Goal: Transaction & Acquisition: Purchase product/service

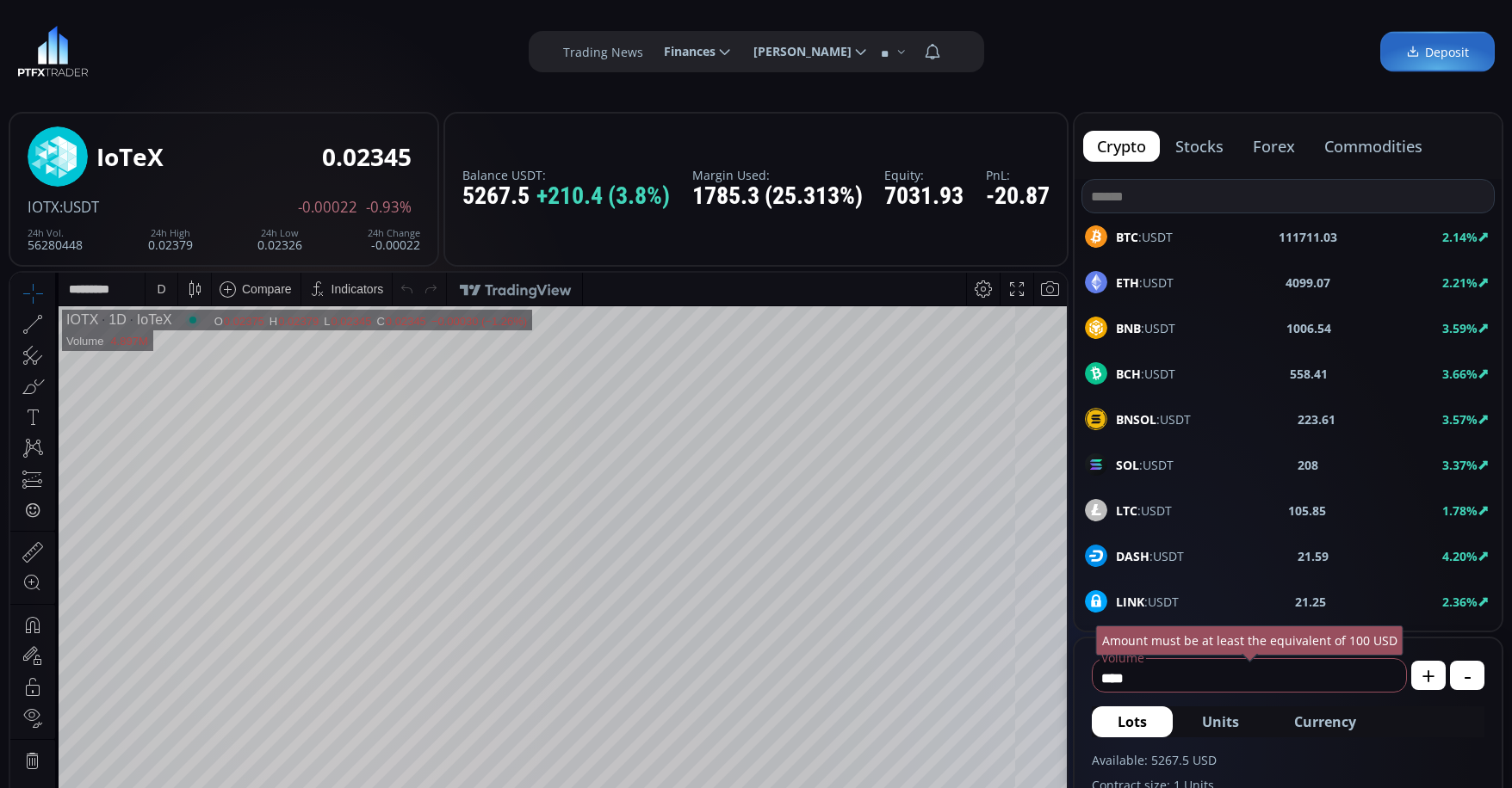
click at [1153, 275] on span "ETH :USDT" at bounding box center [1145, 283] width 57 height 19
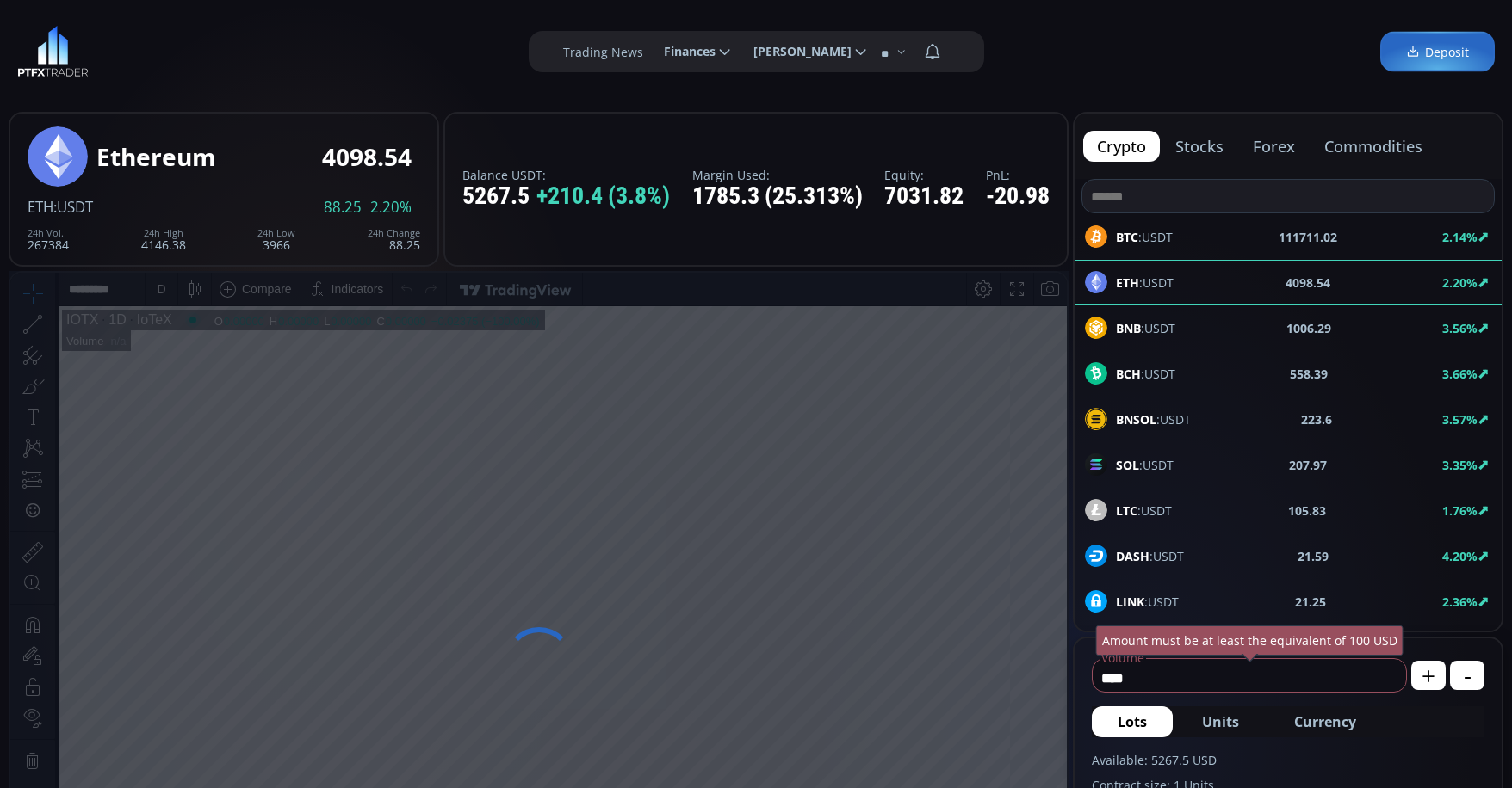
click at [1329, 713] on span "Currency" at bounding box center [1325, 722] width 62 height 20
click at [1228, 679] on input "*******" at bounding box center [1221, 679] width 257 height 28
type input "*"
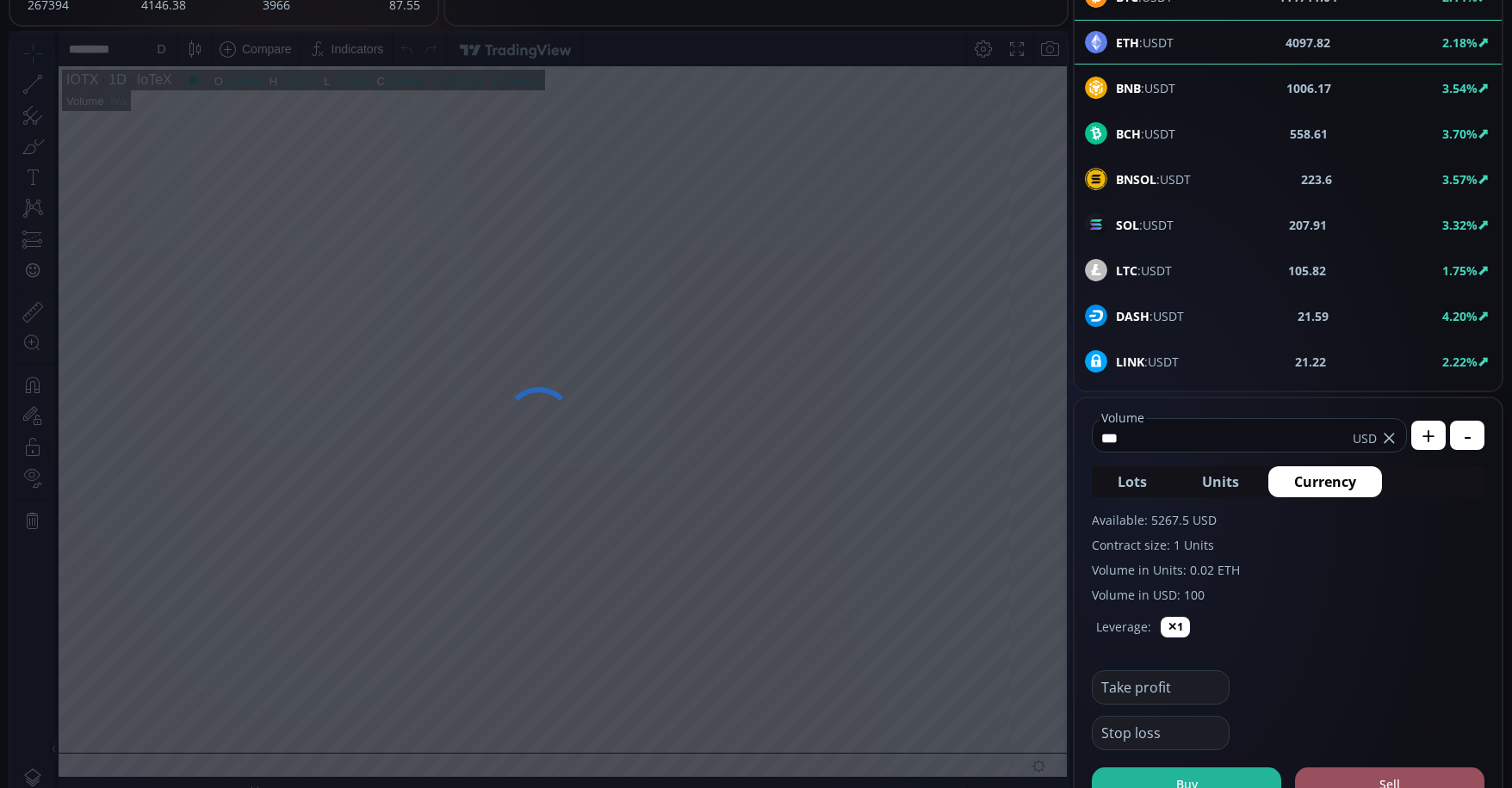
scroll to position [344, 0]
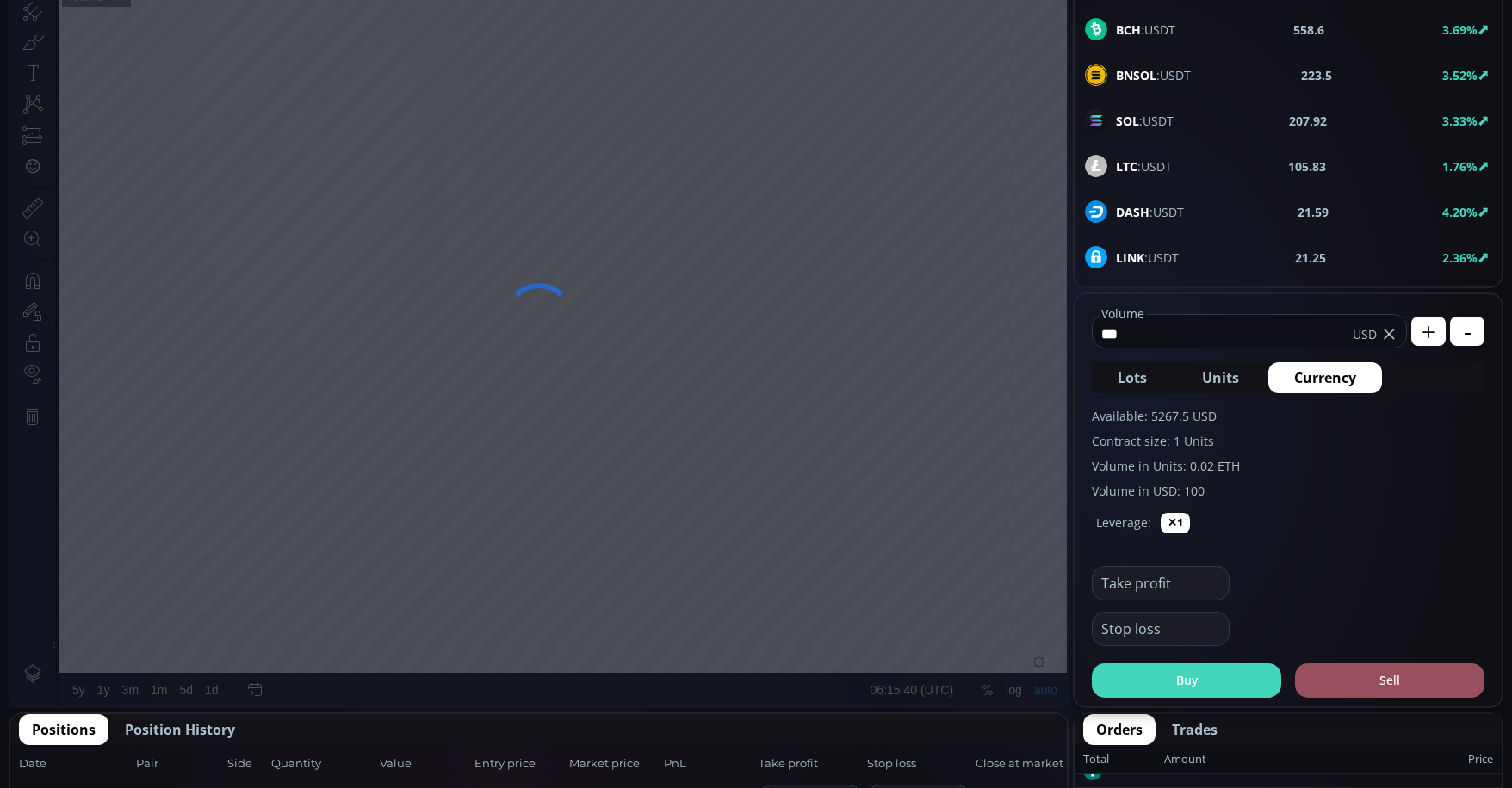
type input "***"
click at [1229, 694] on button "Buy" at bounding box center [1187, 681] width 190 height 34
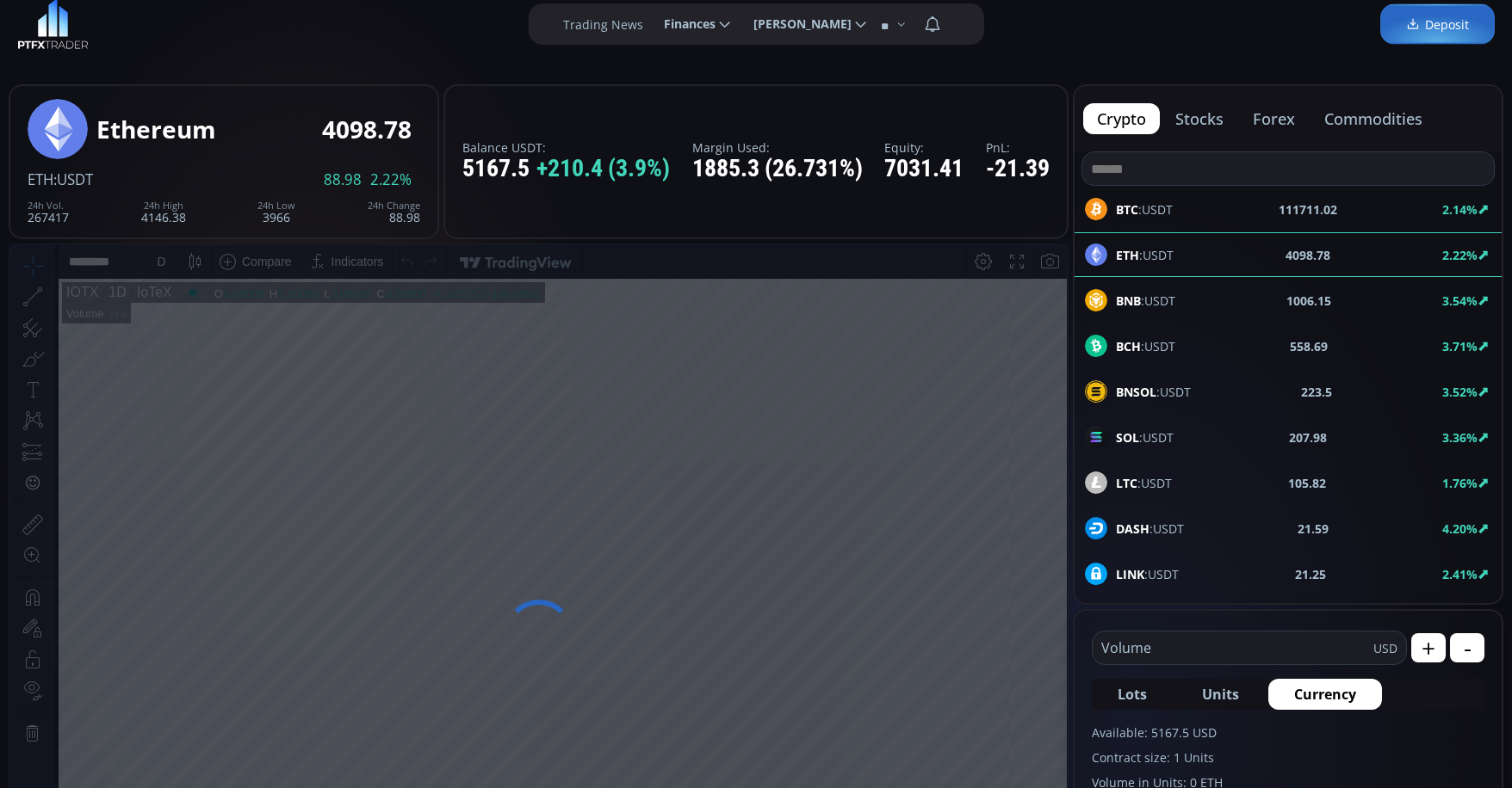
scroll to position [0, 0]
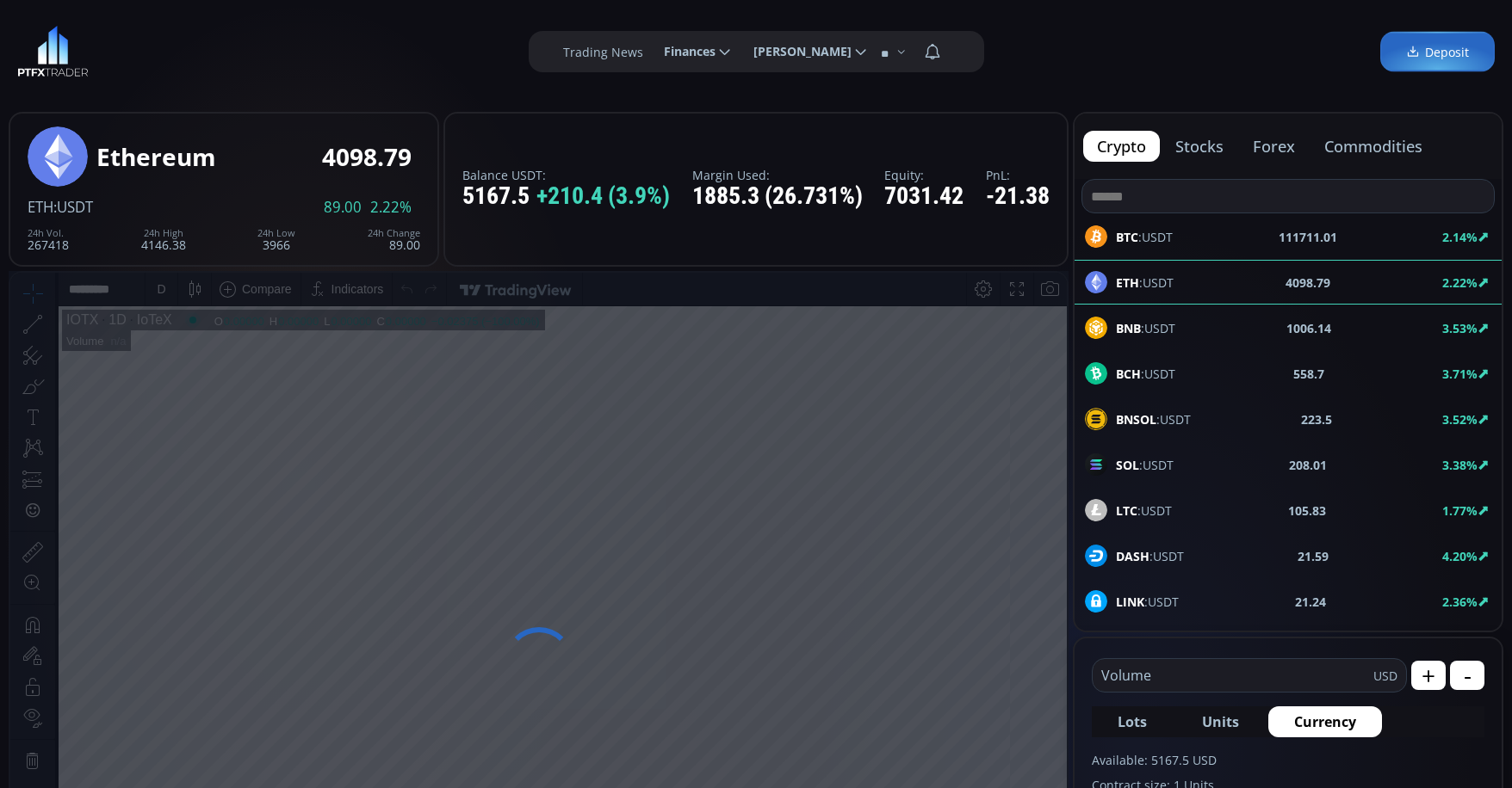
click at [1167, 231] on span "BTC :USDT" at bounding box center [1144, 237] width 57 height 19
type input "****"
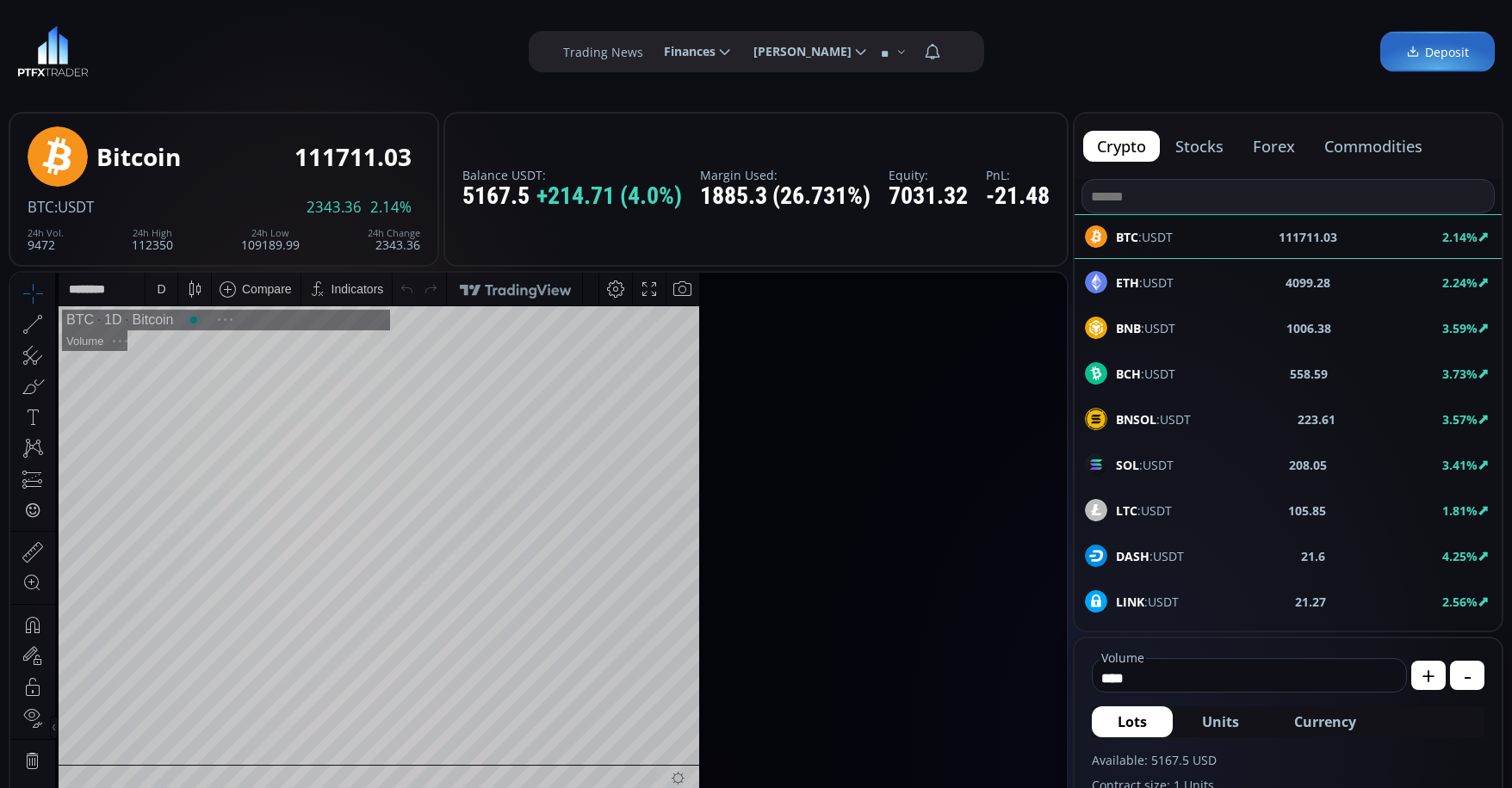
scroll to position [239, 0]
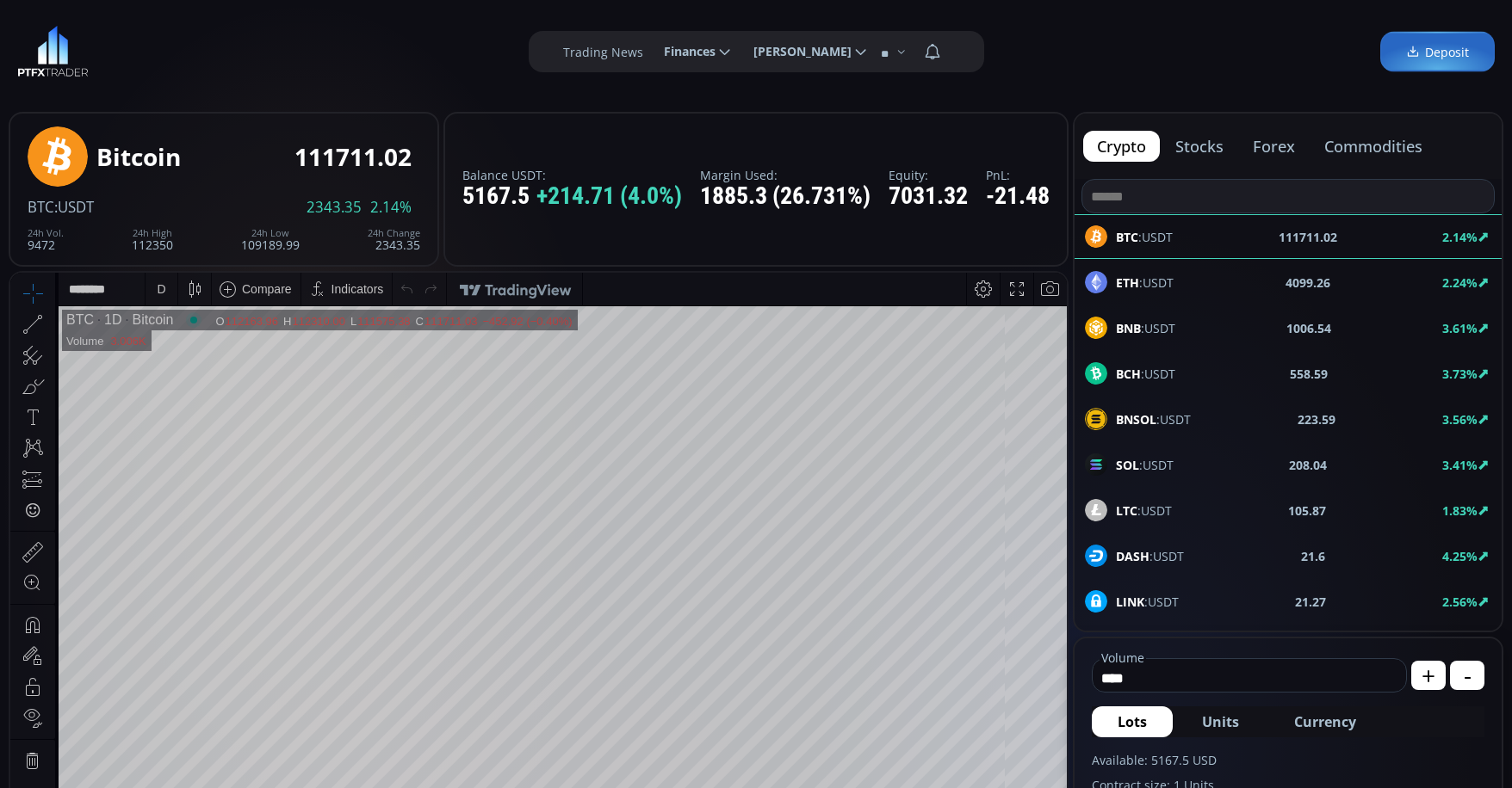
click at [153, 295] on div "D" at bounding box center [161, 289] width 32 height 32
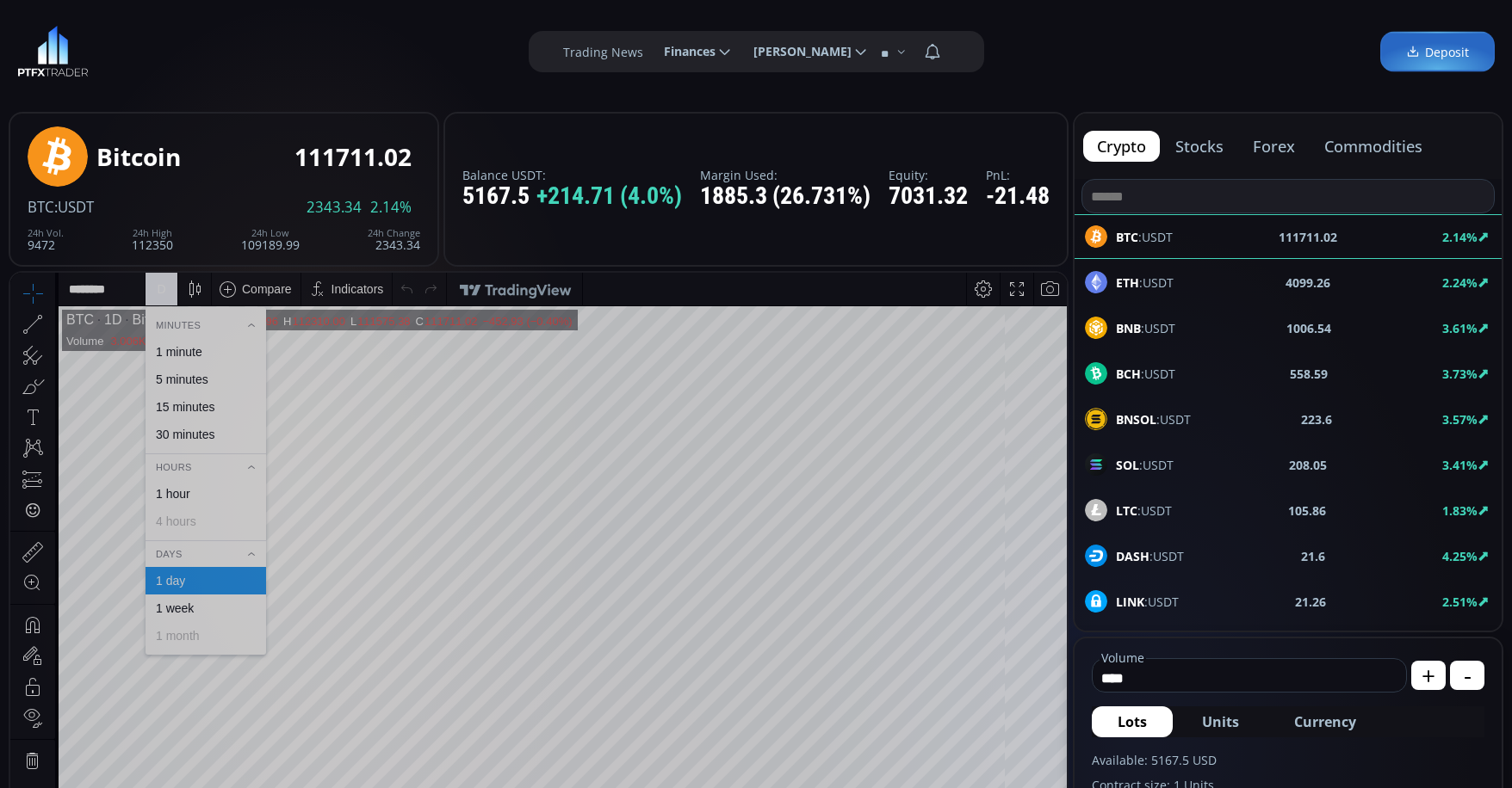
click at [202, 346] on div "1 minute" at bounding box center [179, 352] width 46 height 14
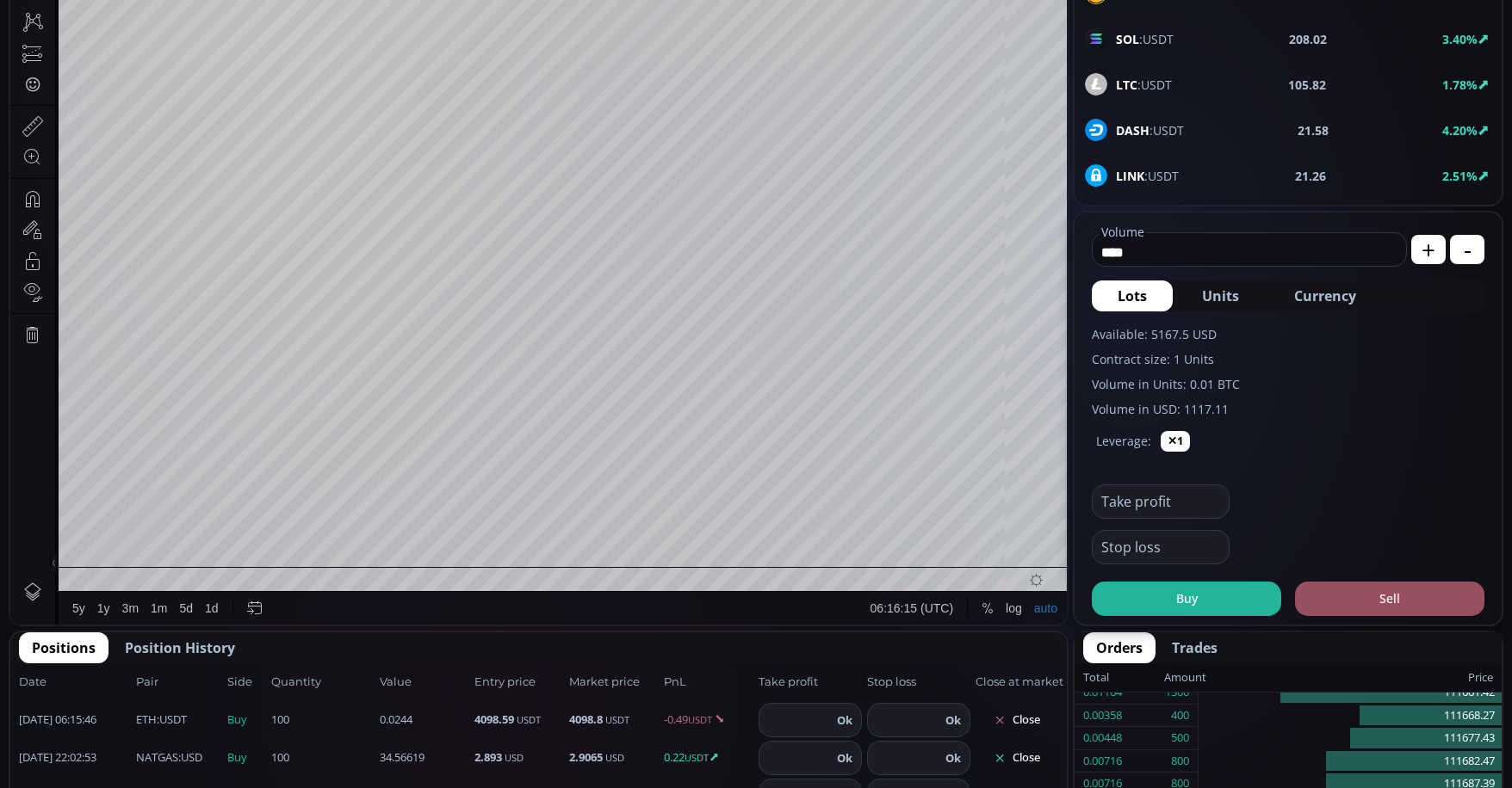
scroll to position [431, 0]
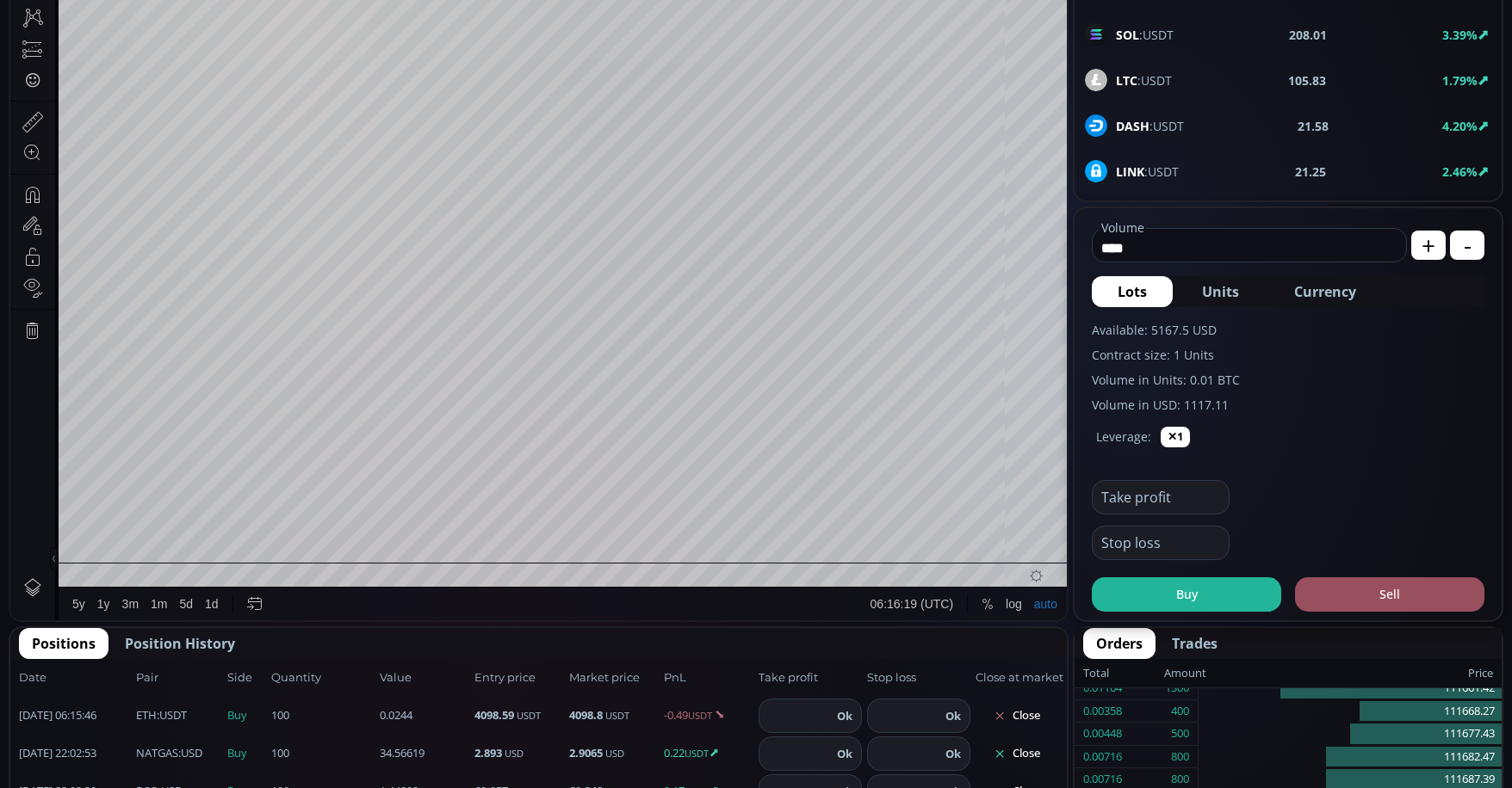
click at [1188, 251] on input "****" at bounding box center [1245, 248] width 305 height 28
click at [1313, 287] on span "Currency" at bounding box center [1325, 292] width 62 height 20
click at [1170, 256] on input "*********" at bounding box center [1223, 248] width 260 height 28
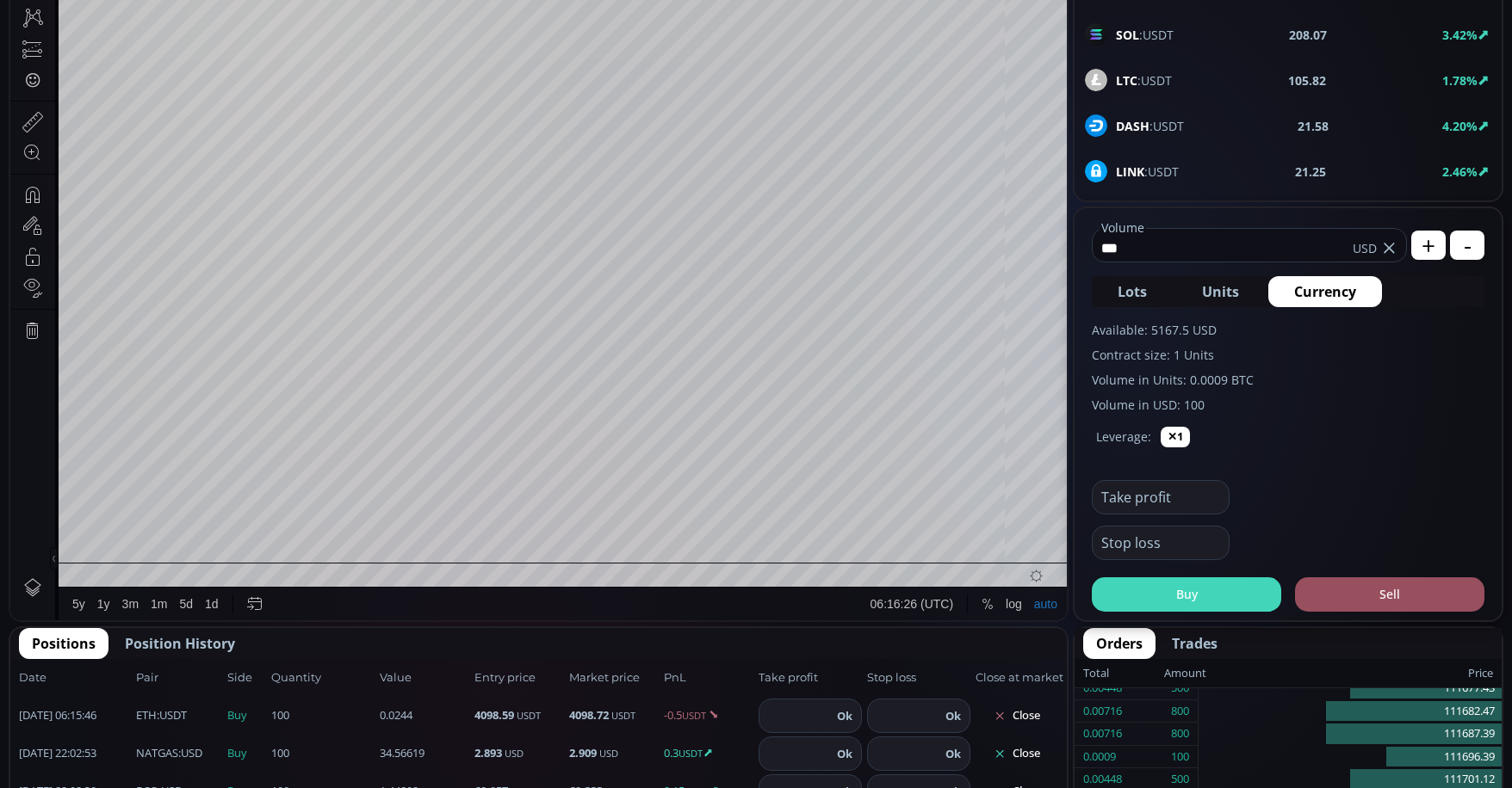
type input "***"
click at [1162, 597] on button "Buy" at bounding box center [1187, 594] width 190 height 34
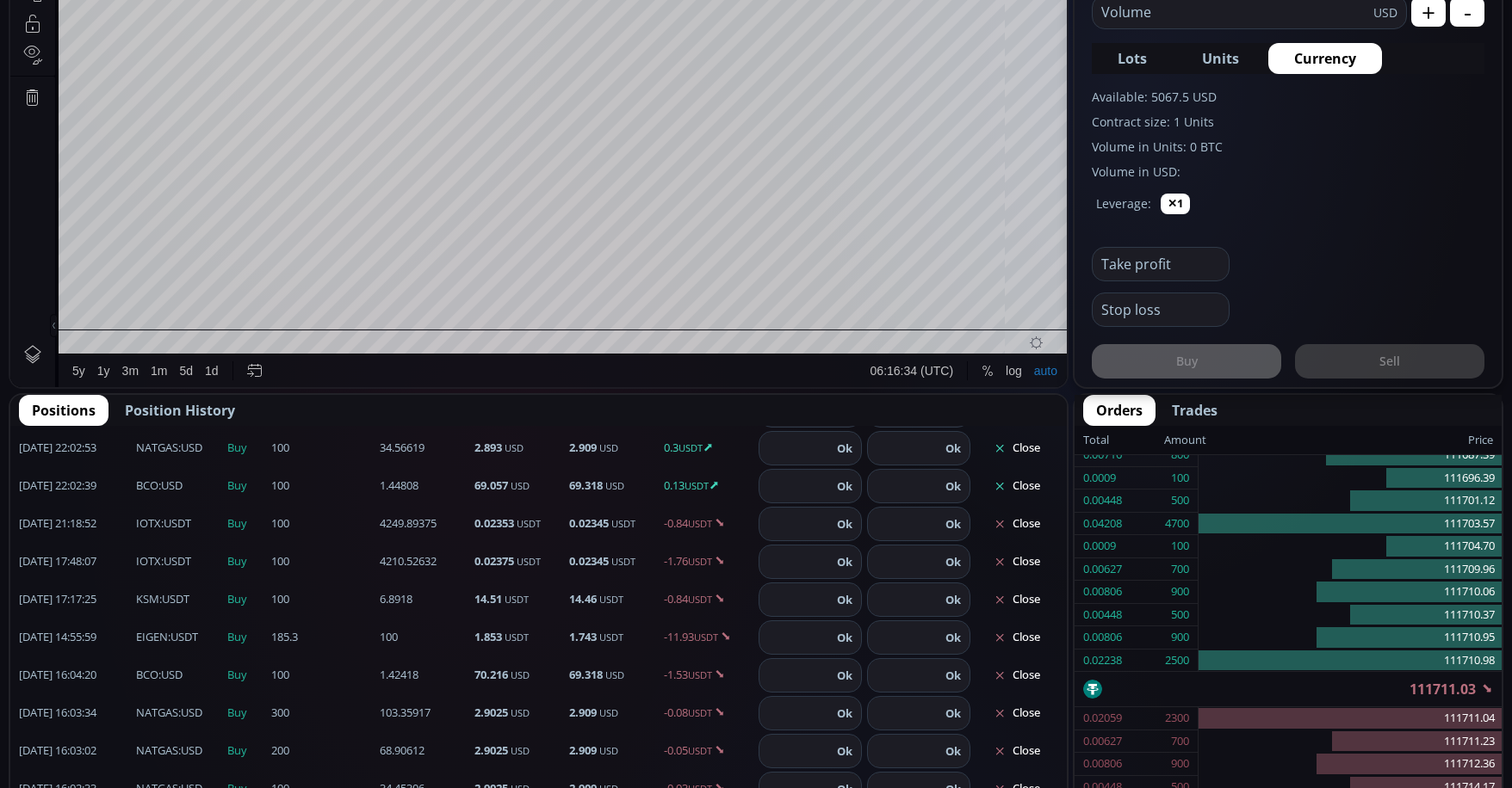
scroll to position [689, 0]
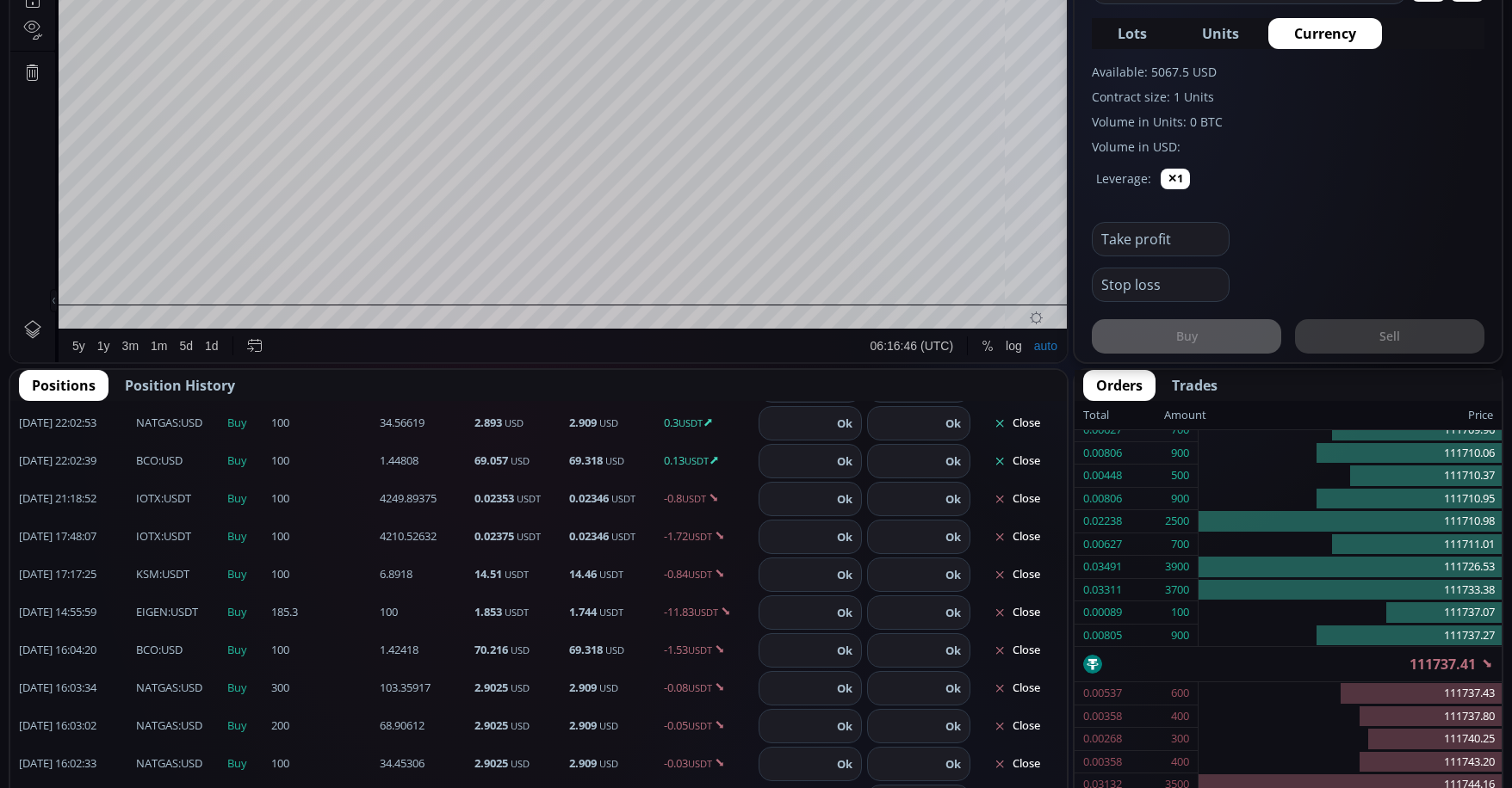
click at [177, 617] on span "EIGEN :USDT" at bounding box center [167, 613] width 62 height 18
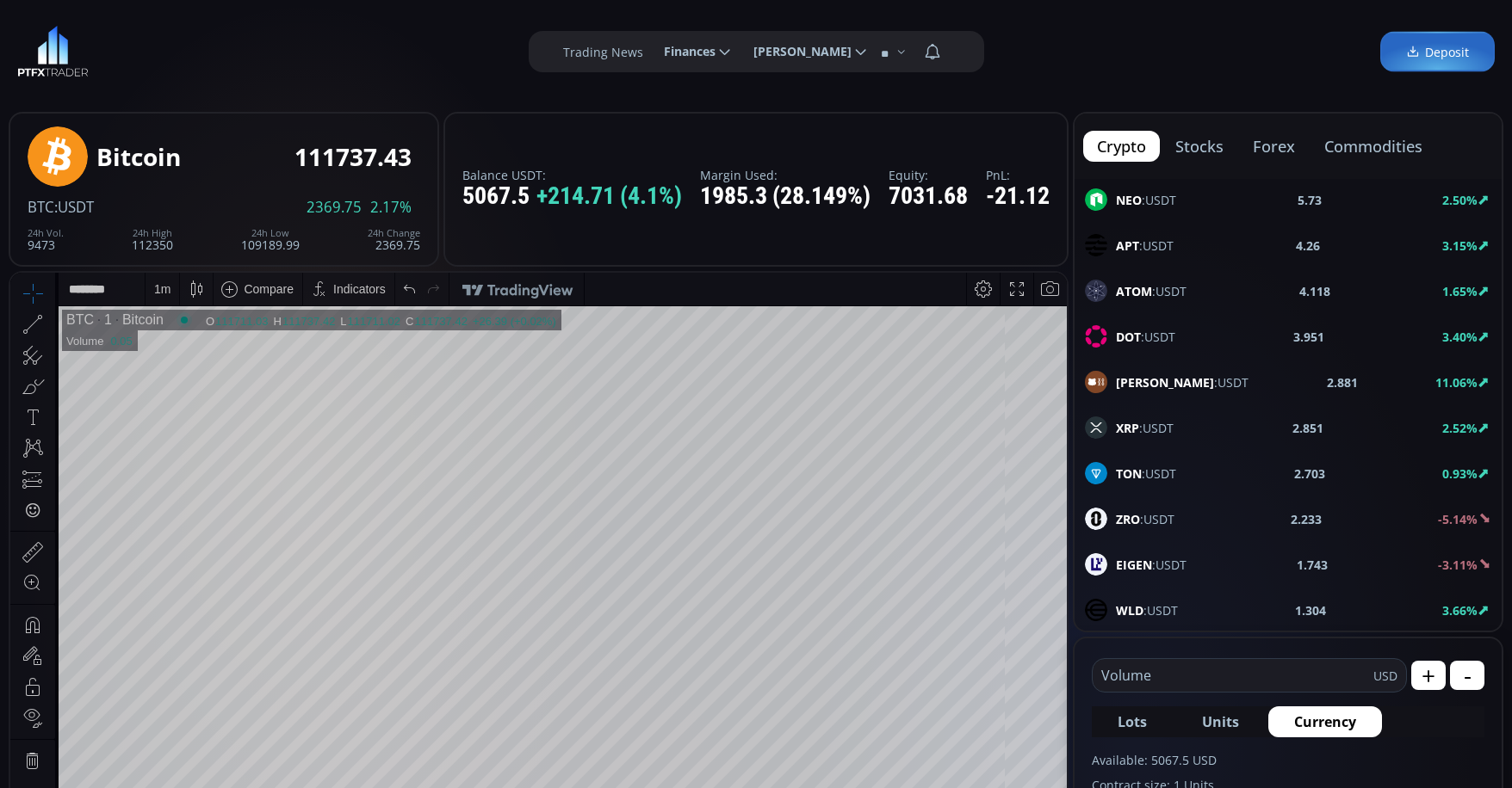
scroll to position [775, 0]
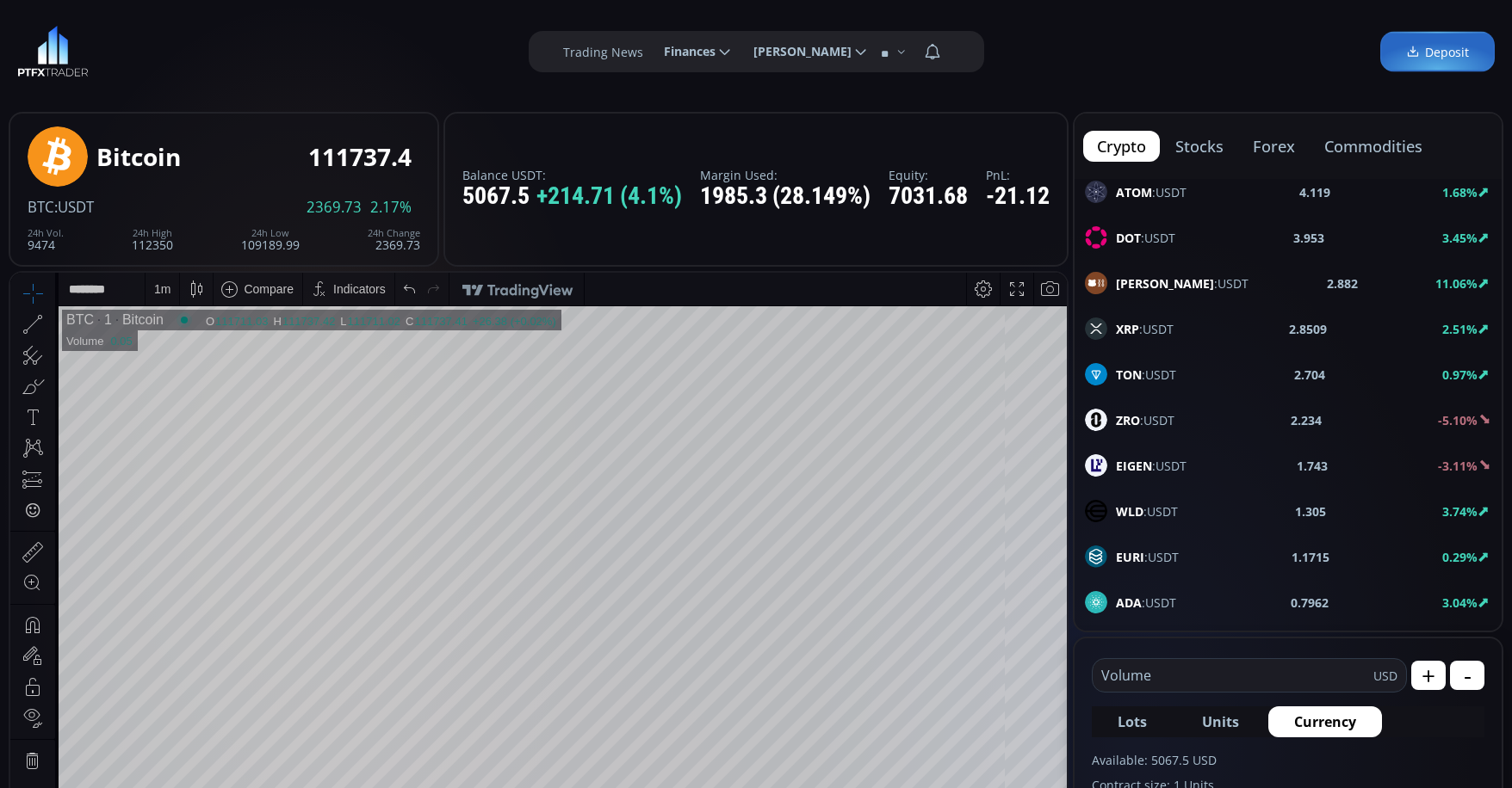
click at [1162, 467] on span "EIGEN :USDT" at bounding box center [1152, 467] width 70 height 19
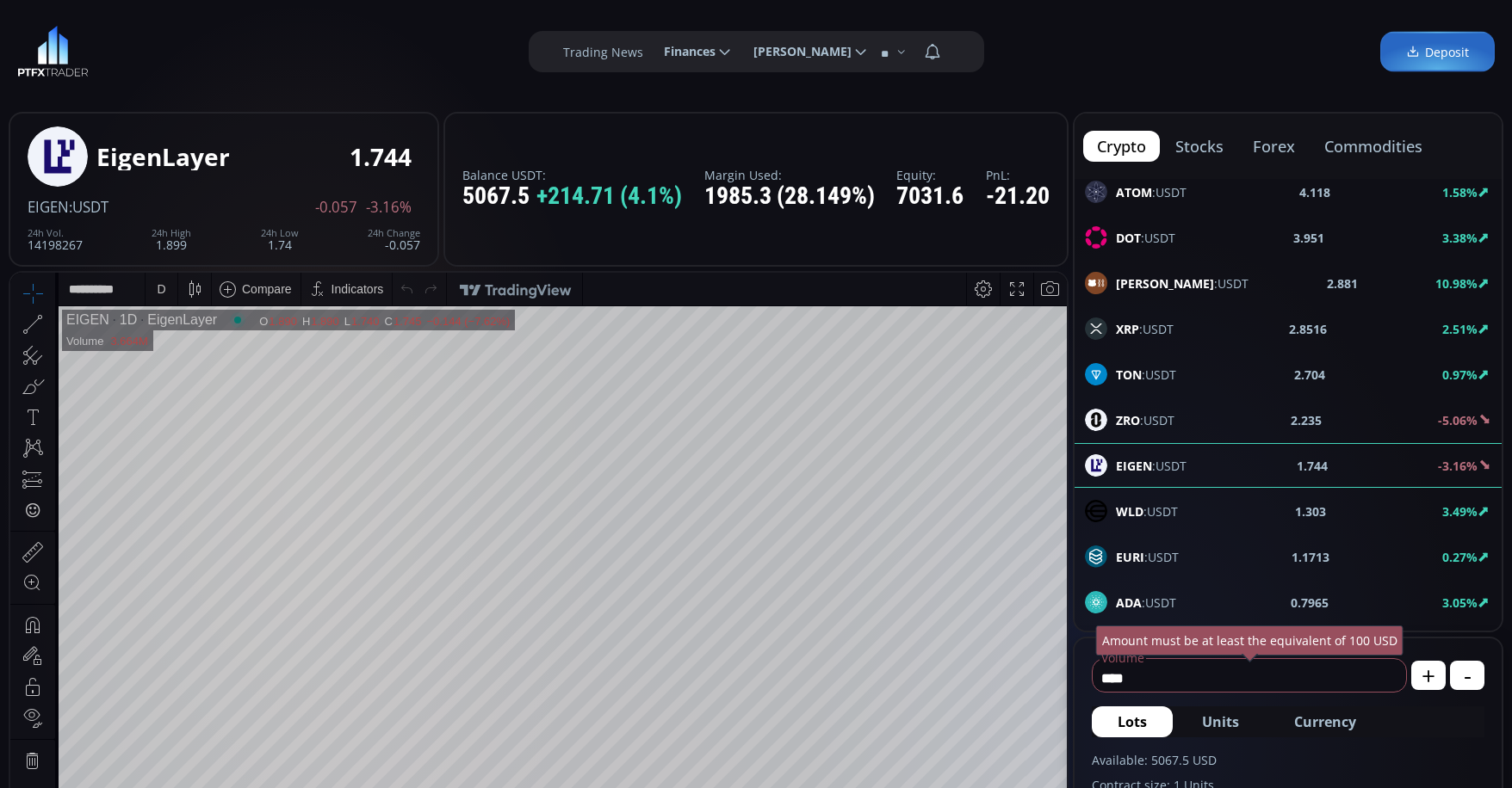
click at [167, 293] on div "D" at bounding box center [161, 289] width 15 height 32
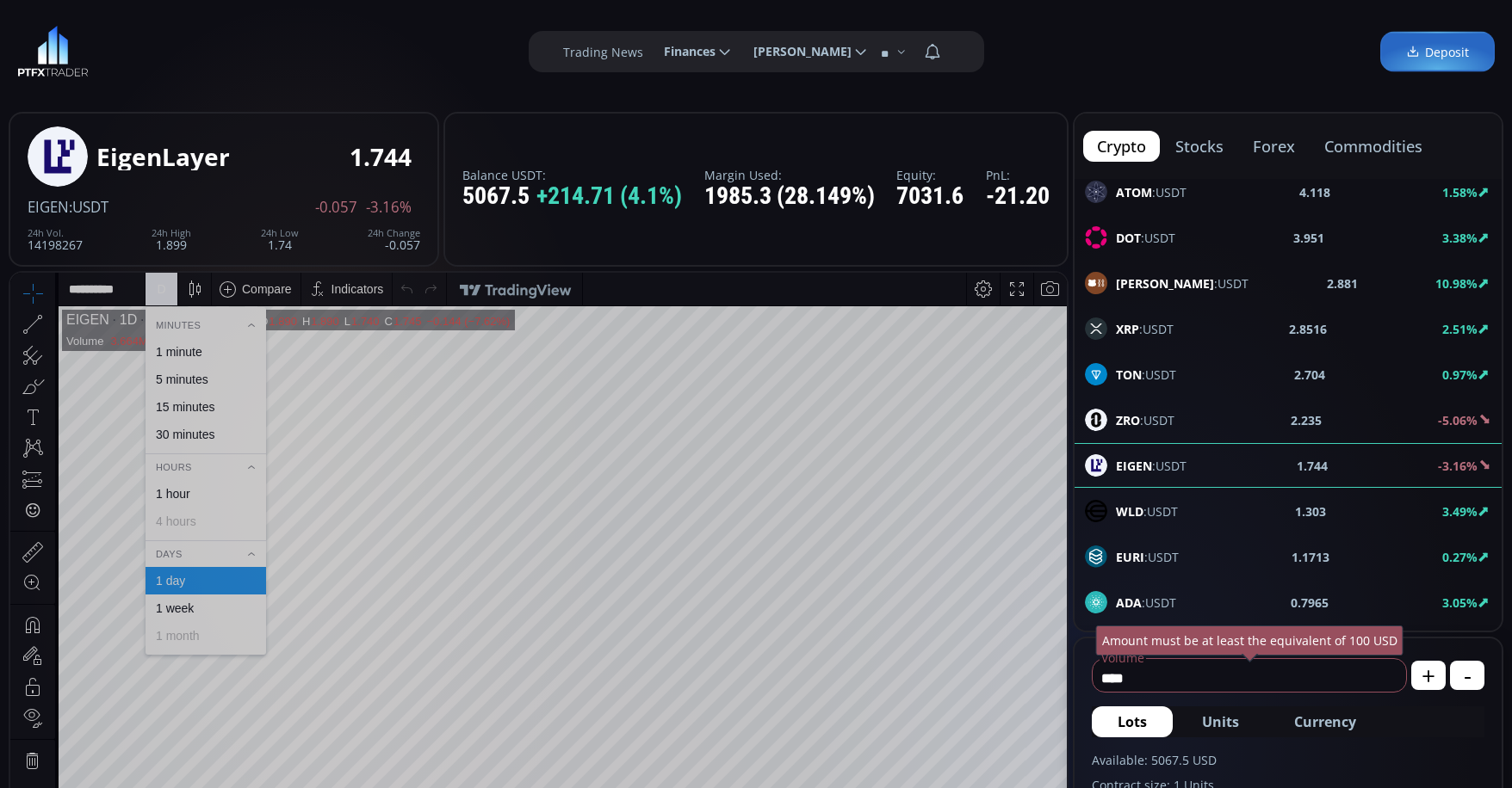
click at [183, 346] on div "1 minute" at bounding box center [179, 352] width 46 height 14
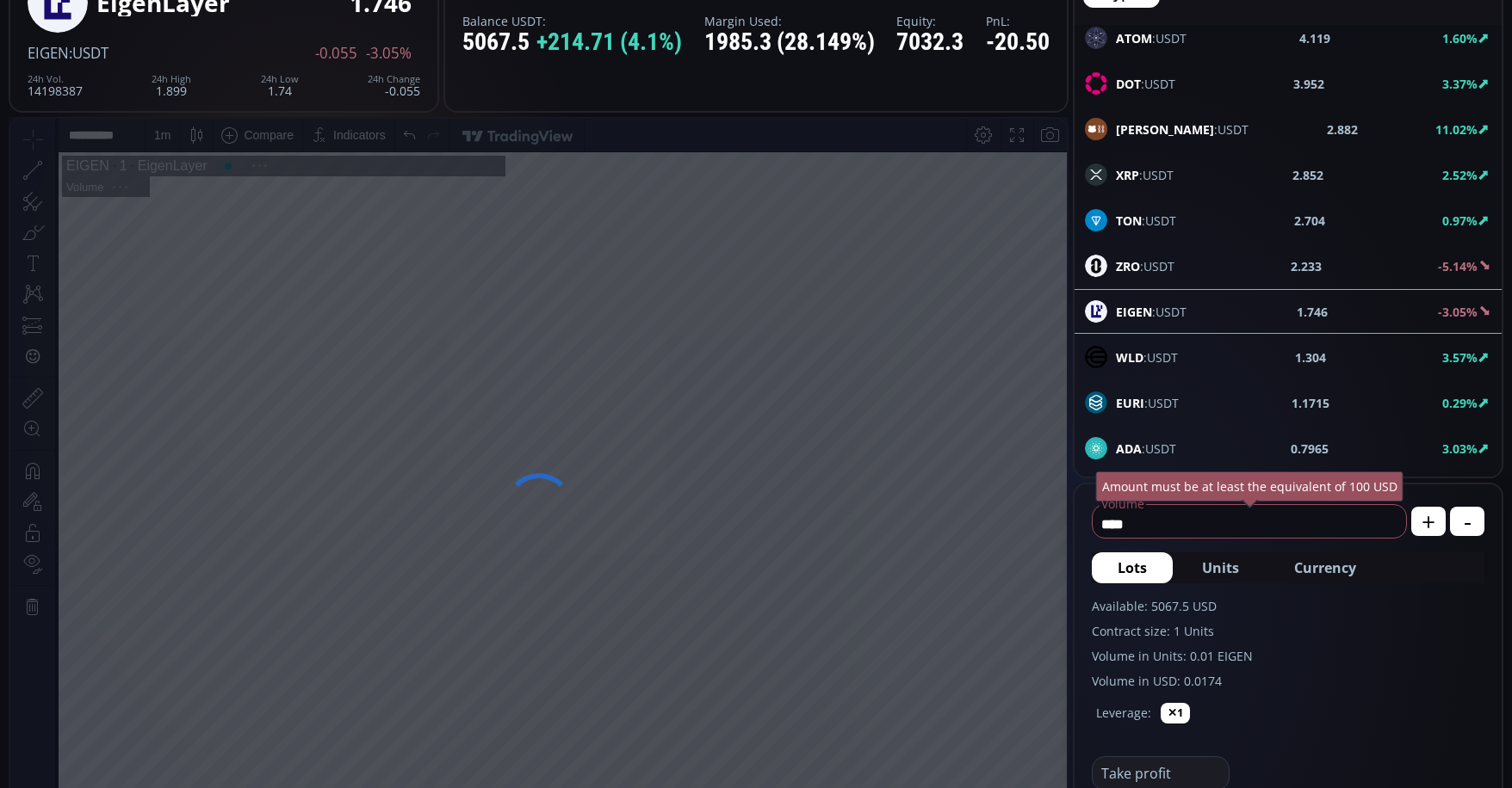
scroll to position [258, 0]
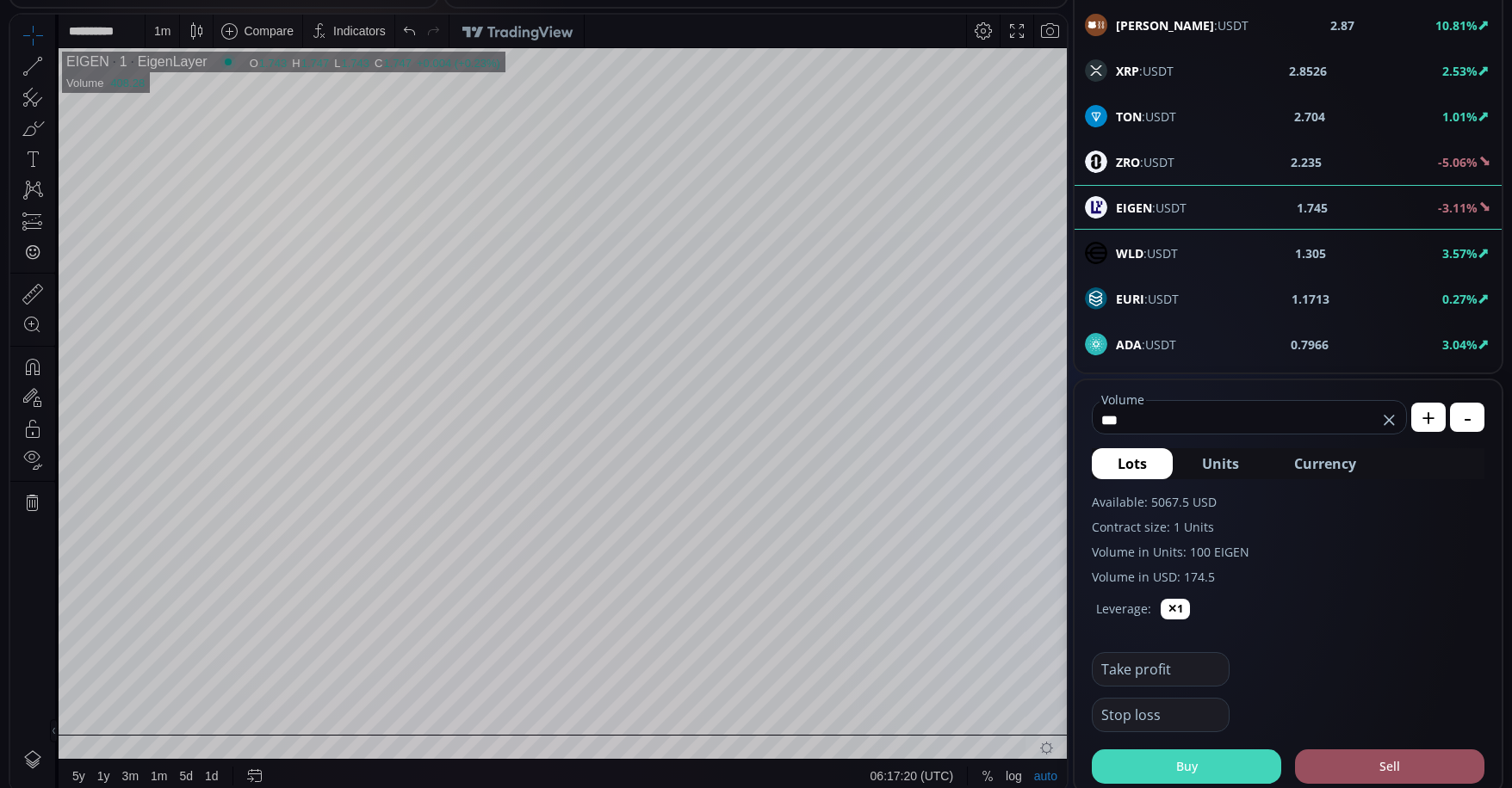
type input "***"
click at [1216, 764] on button "Buy" at bounding box center [1187, 767] width 190 height 34
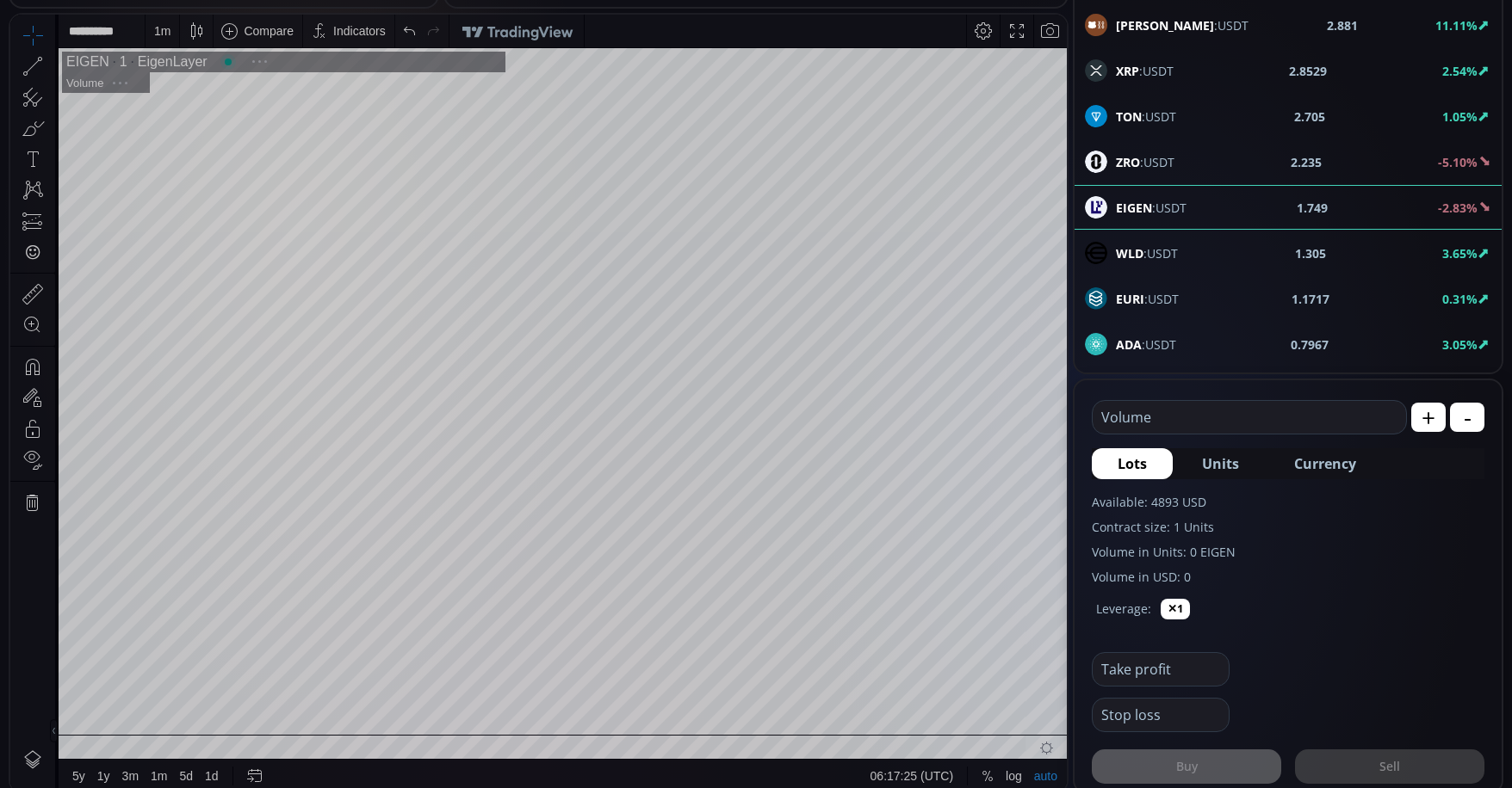
click at [167, 40] on div "1 m" at bounding box center [162, 31] width 17 height 32
click at [190, 116] on div "5 minutes" at bounding box center [182, 121] width 53 height 14
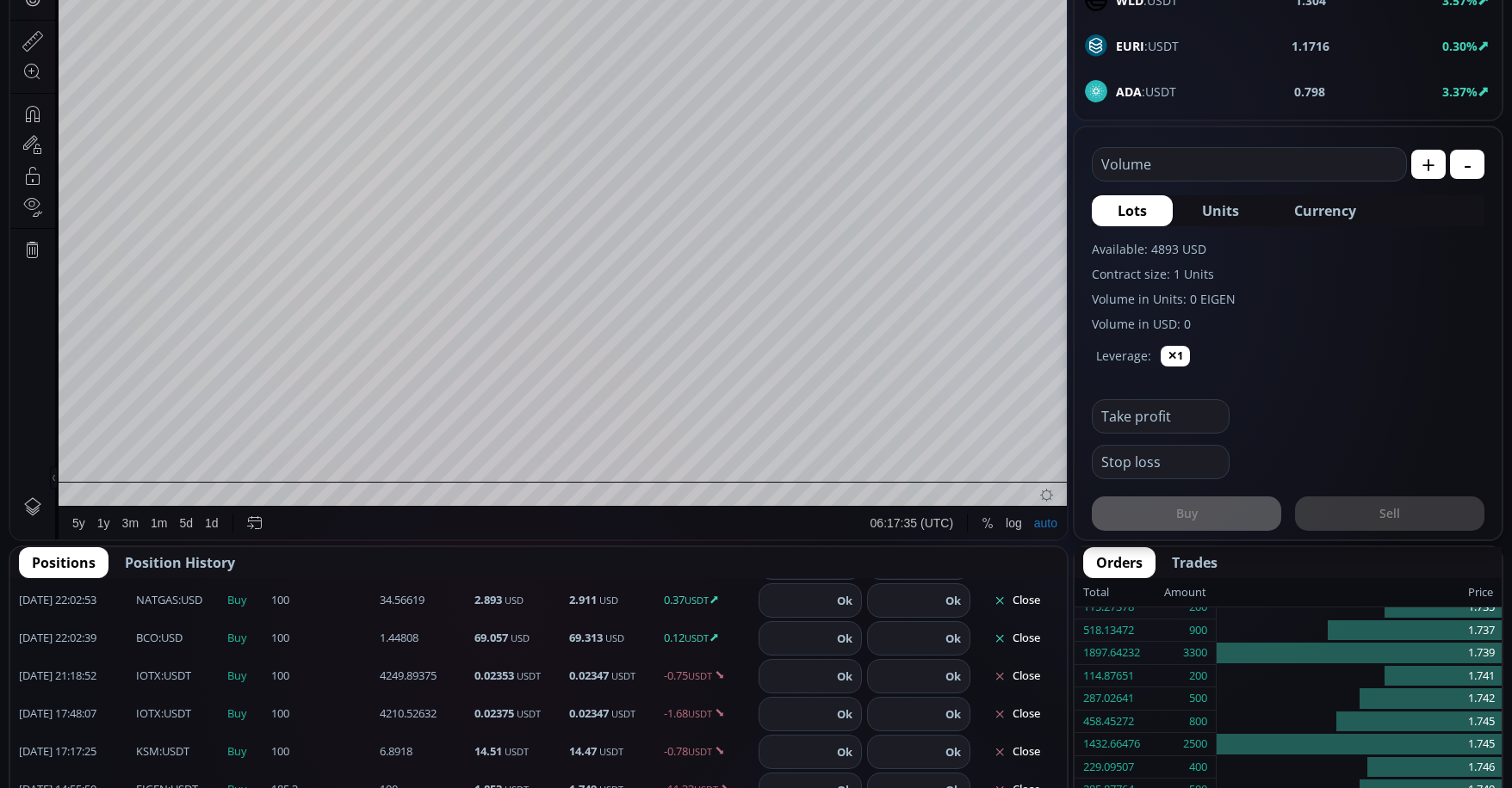
scroll to position [517, 0]
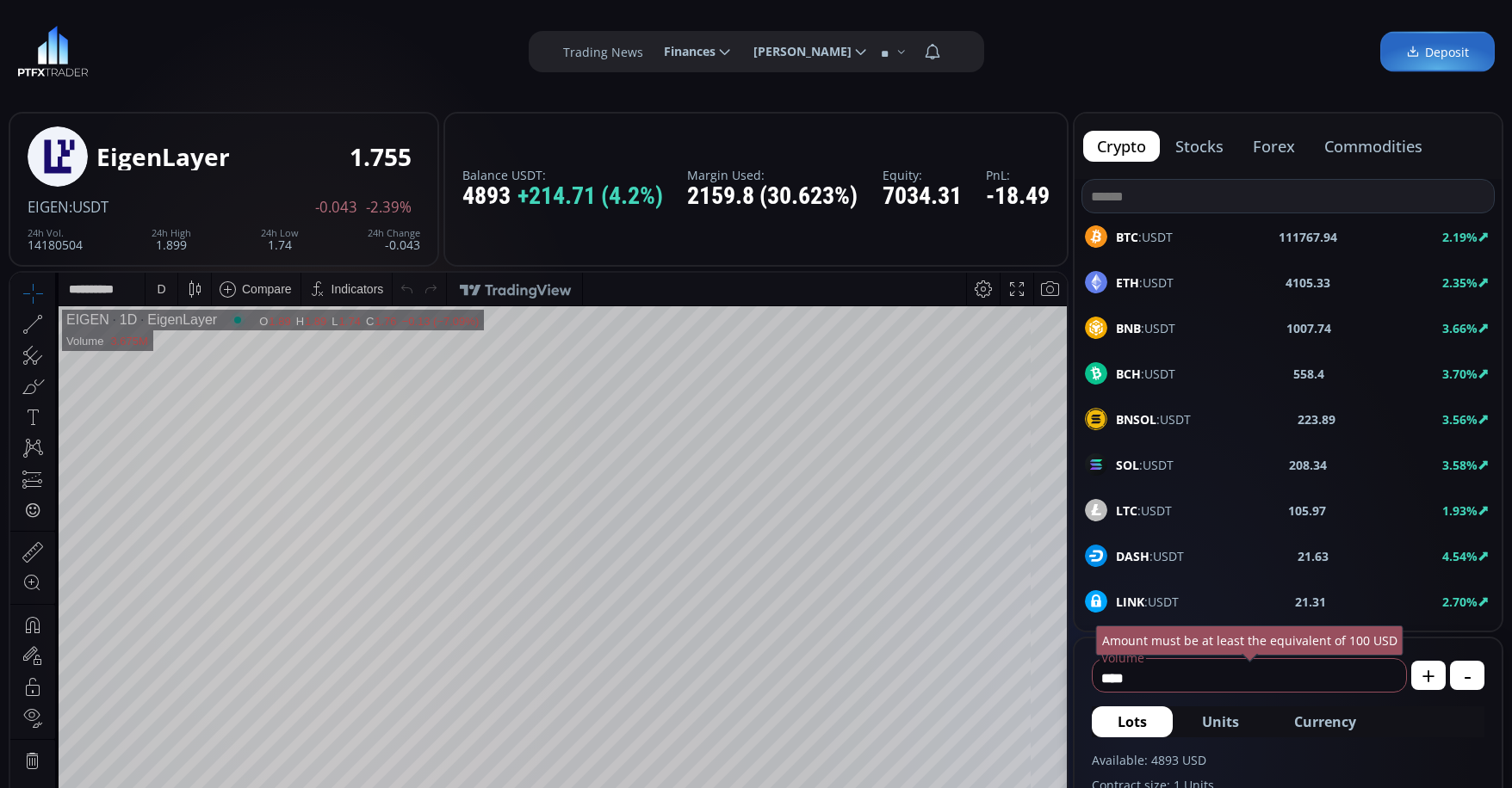
click at [1260, 204] on input at bounding box center [1288, 195] width 411 height 32
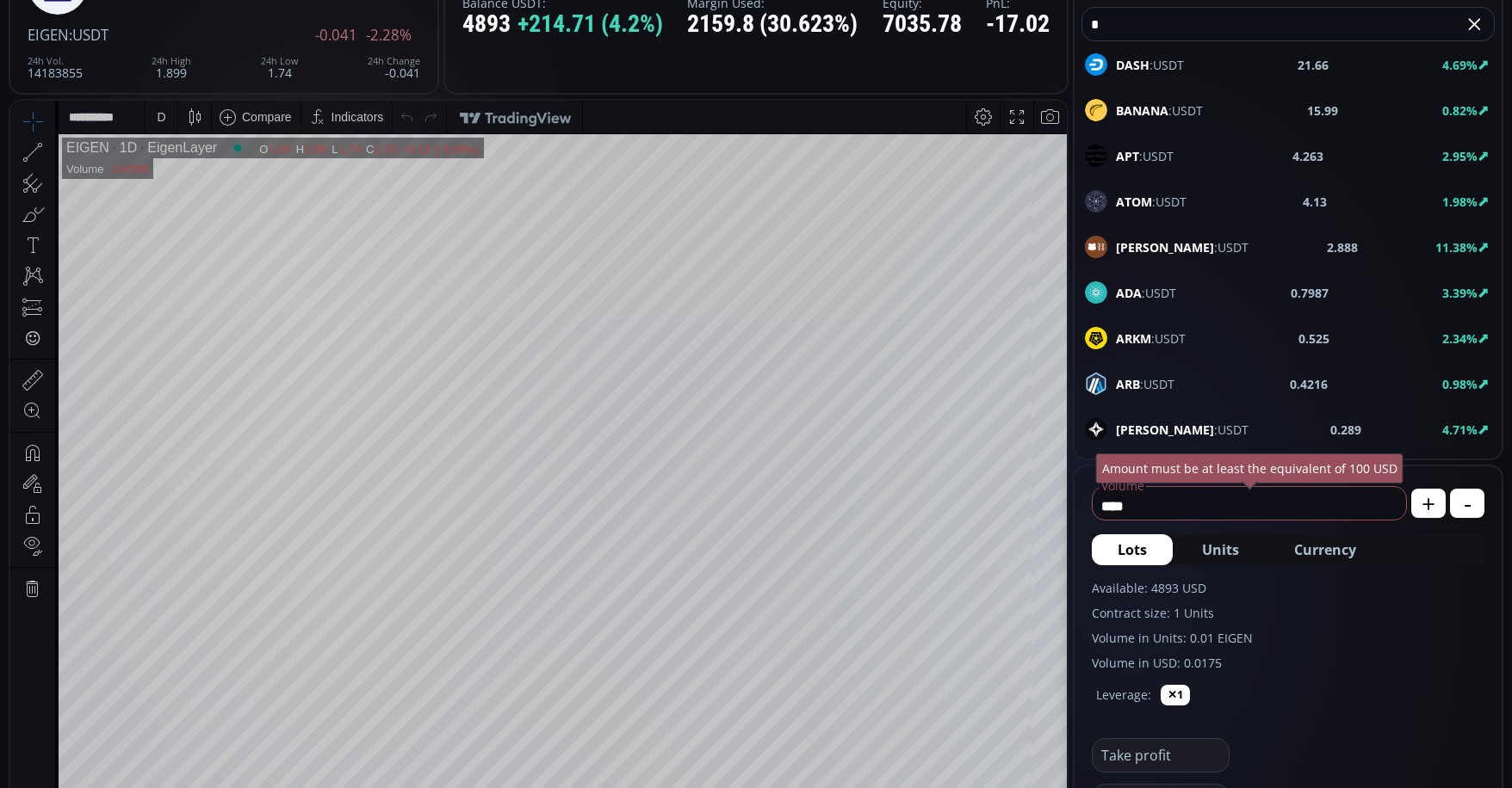
type input "*"
click at [1155, 240] on span "BERA :USDT" at bounding box center [1182, 247] width 132 height 19
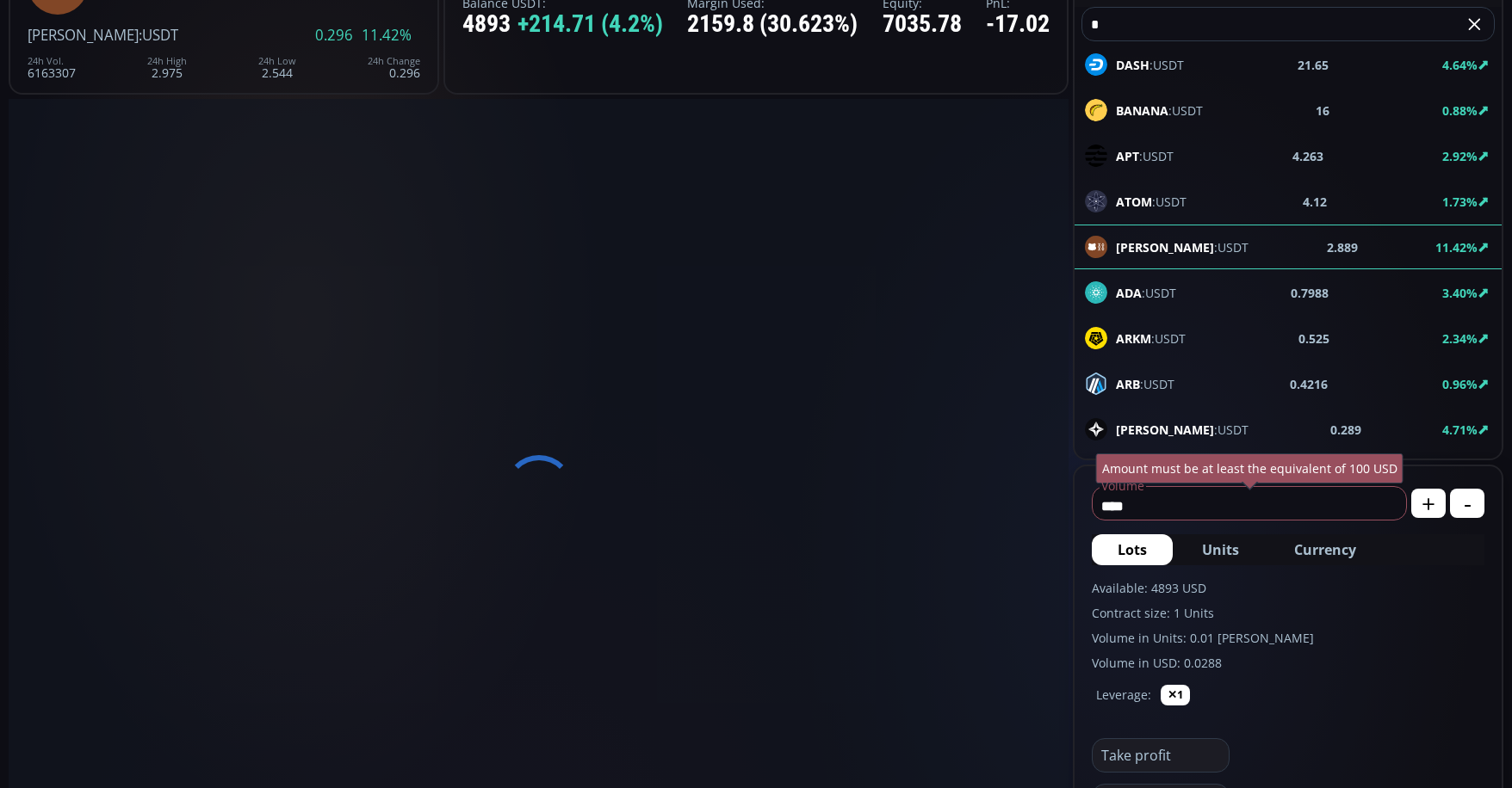
scroll to position [239, 0]
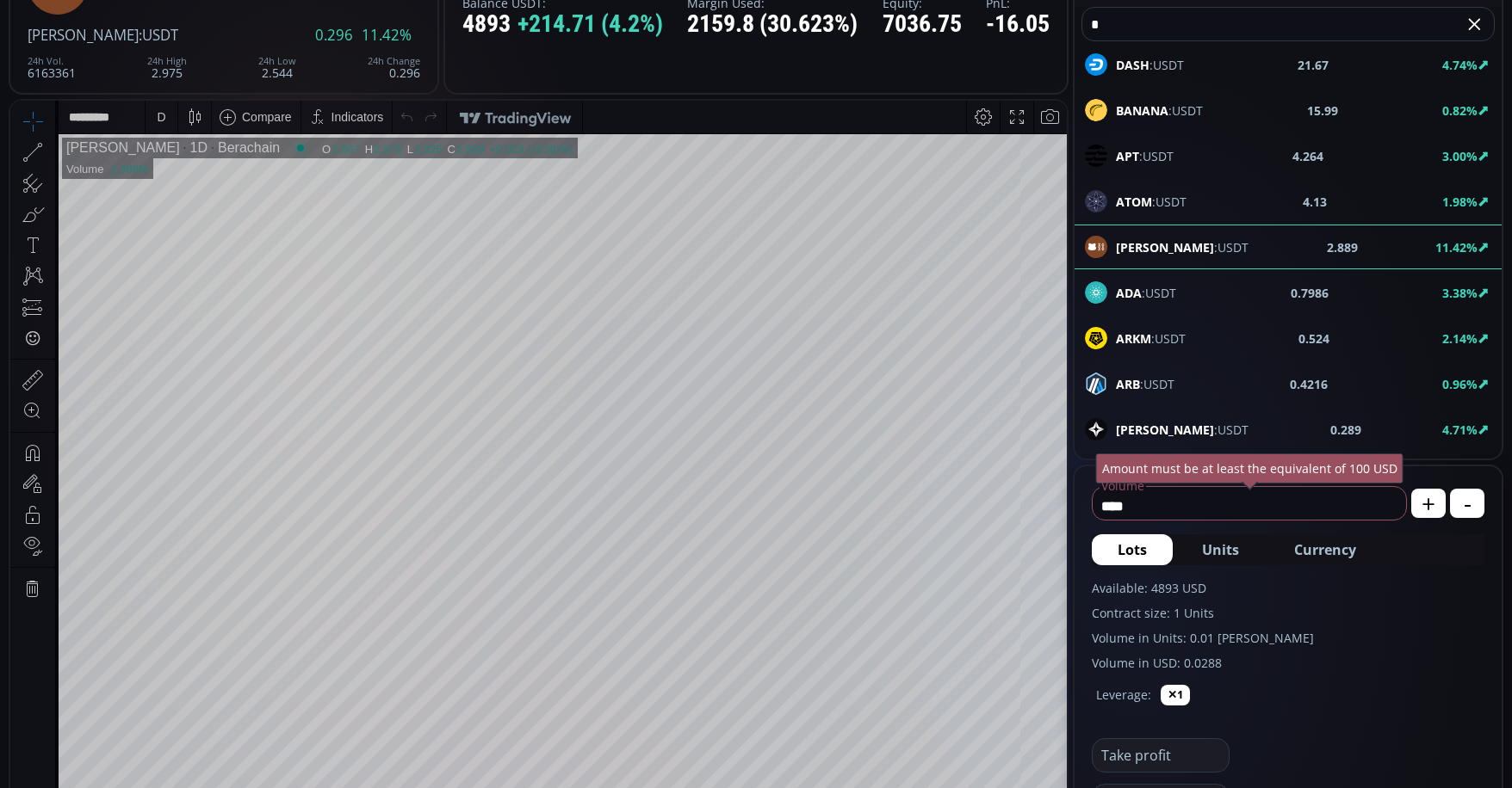
click at [172, 116] on div "D" at bounding box center [161, 117] width 32 height 32
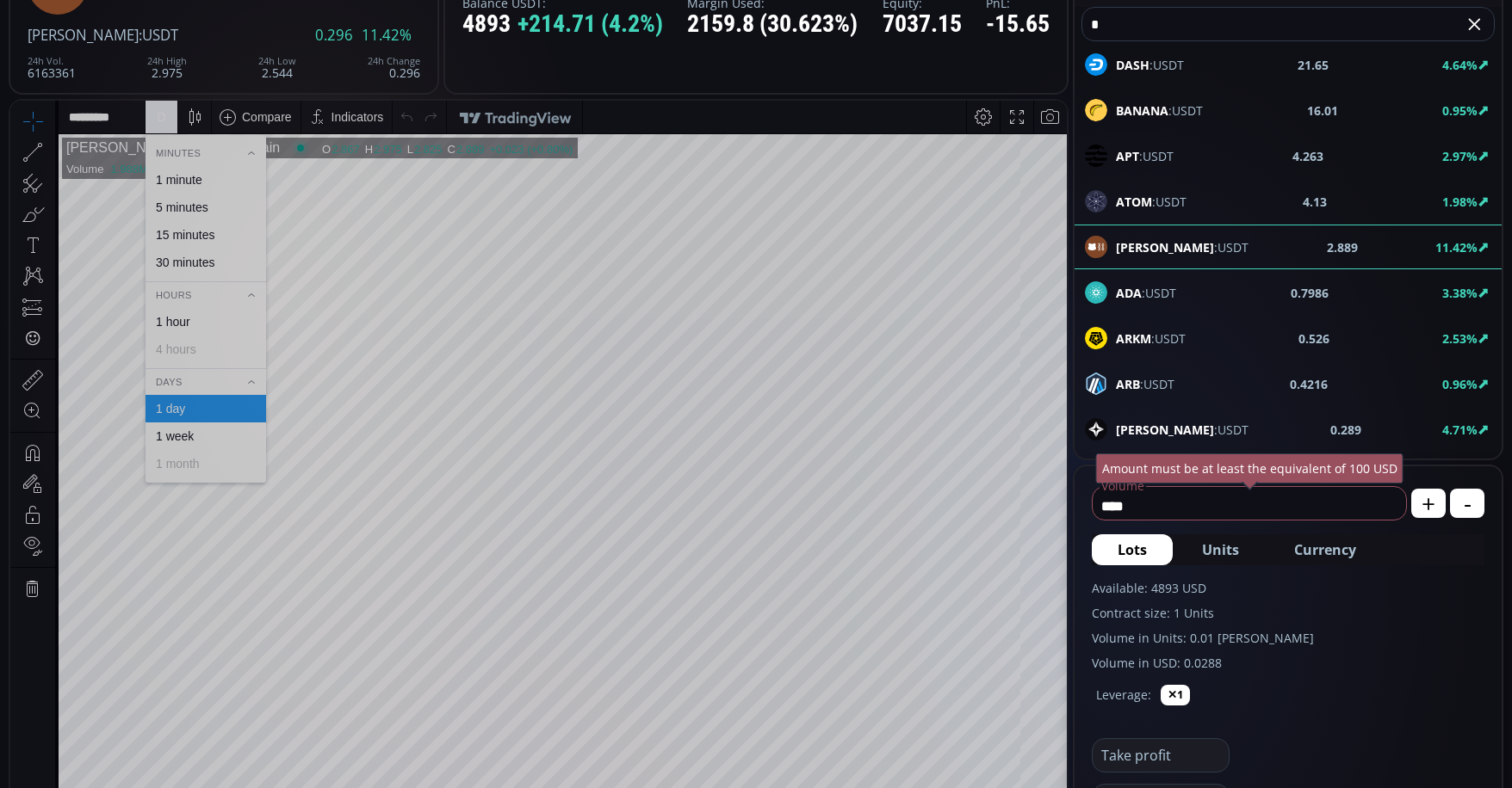
click at [178, 237] on div "15 minutes" at bounding box center [184, 234] width 58 height 14
